Goal: Task Accomplishment & Management: Use online tool/utility

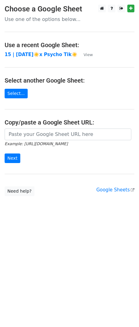
click at [52, 51] on td "15 | [DATE]☀️x Psycho Tik☀️" at bounding box center [41, 54] width 73 height 7
click at [52, 53] on strong "15 | [DATE]☀️x Psycho Tik☀️" at bounding box center [41, 55] width 73 height 6
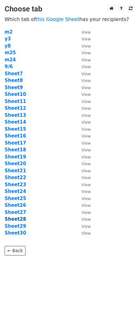
click at [17, 220] on strong "Sheet28" at bounding box center [16, 219] width 22 height 6
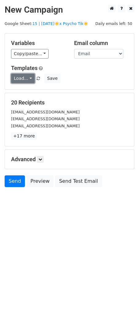
click at [23, 78] on link "Load..." at bounding box center [23, 79] width 24 height 10
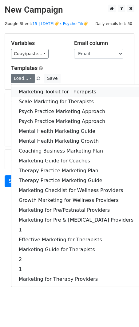
click at [44, 88] on link "Marketing Toolkit for Therapists" at bounding box center [76, 92] width 130 height 10
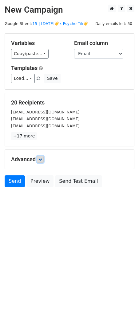
click at [42, 159] on icon at bounding box center [41, 160] width 4 height 4
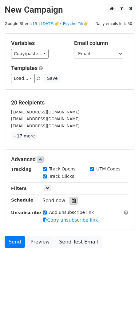
click at [72, 201] on icon at bounding box center [74, 201] width 4 height 4
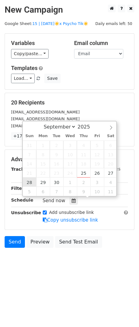
type input "2025-09-28 12:00"
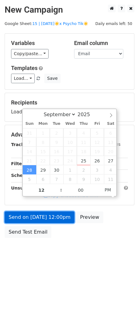
click at [38, 216] on link "Send on Sep 28 at 12:00pm" at bounding box center [40, 217] width 70 height 12
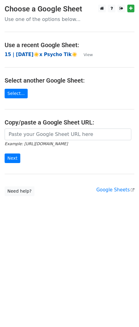
click at [51, 52] on strong "15 | SEPT 6☀️x Psycho Tik☀️" at bounding box center [41, 55] width 73 height 6
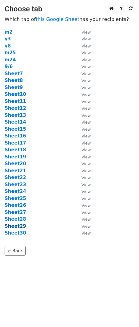
click at [15, 226] on strong "Sheet29" at bounding box center [16, 227] width 22 height 6
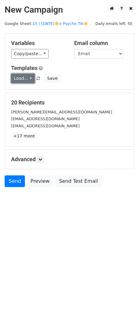
click at [22, 78] on link "Load..." at bounding box center [23, 79] width 24 height 10
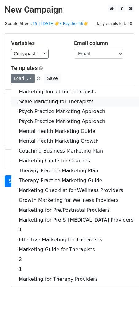
click at [44, 102] on link "Scale Marketing for Therapists" at bounding box center [76, 102] width 130 height 10
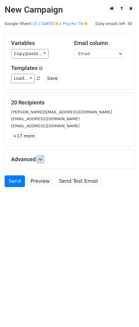
click at [41, 159] on icon at bounding box center [41, 160] width 4 height 4
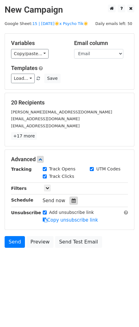
click at [74, 202] on div at bounding box center [74, 201] width 8 height 8
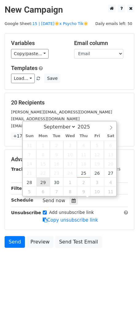
type input "2025-09-29 12:00"
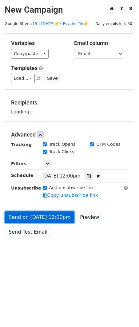
click at [42, 218] on link "Send on Sep 29 at 12:00pm" at bounding box center [40, 217] width 70 height 12
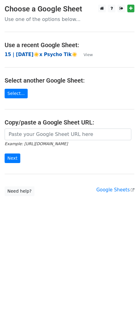
click at [43, 52] on strong "15 | [DATE]☀️x Psycho Tik☀️" at bounding box center [41, 55] width 73 height 6
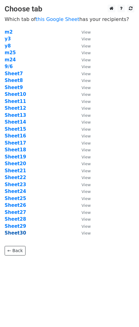
click at [13, 231] on strong "Sheet30" at bounding box center [16, 233] width 22 height 6
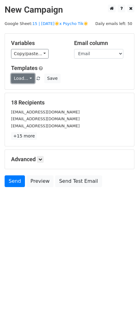
click at [23, 80] on link "Load..." at bounding box center [23, 79] width 24 height 10
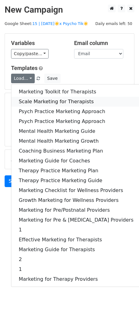
click at [44, 97] on link "Scale Marketing for Therapists" at bounding box center [76, 102] width 130 height 10
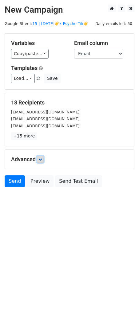
click at [42, 158] on icon at bounding box center [41, 160] width 4 height 4
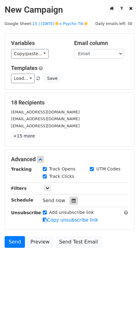
click at [72, 199] on icon at bounding box center [74, 201] width 4 height 4
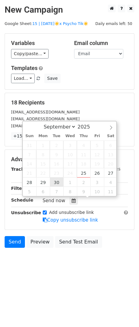
type input "[DATE] 12:00"
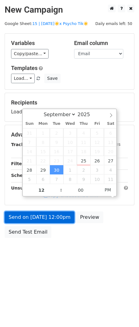
click at [46, 217] on link "Send on [DATE] 12:00pm" at bounding box center [40, 217] width 70 height 12
